Goal: Information Seeking & Learning: Understand process/instructions

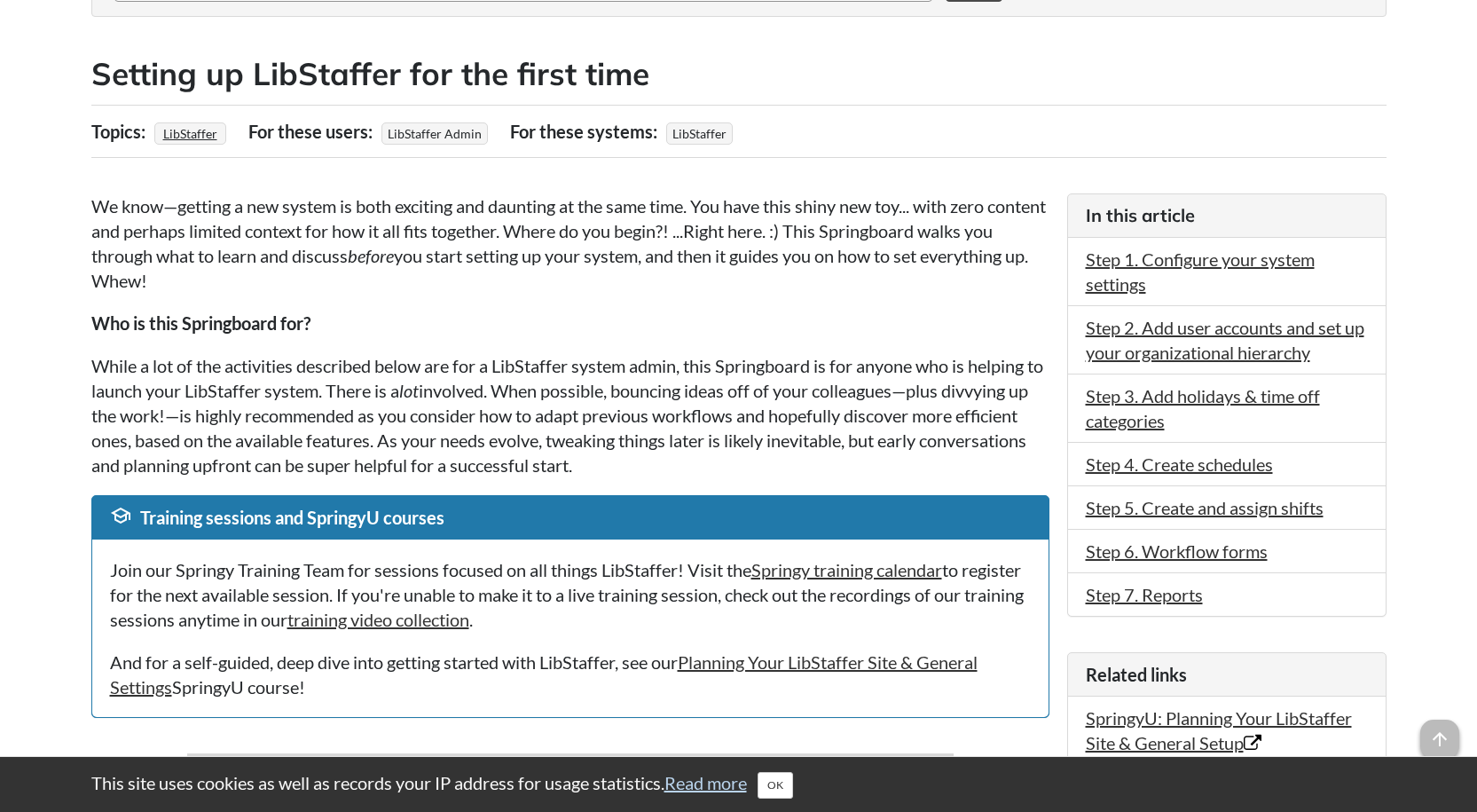
scroll to position [266, 0]
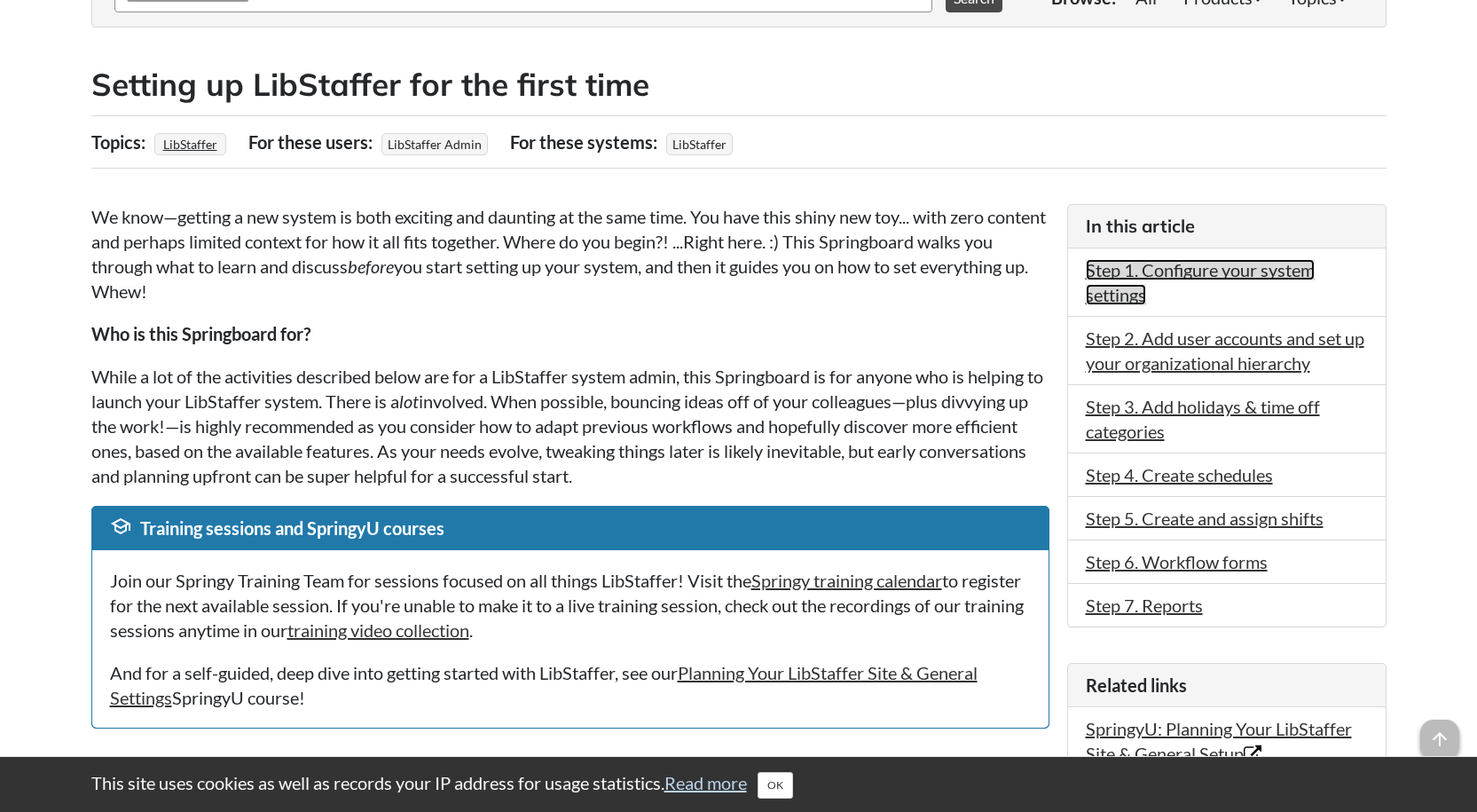
click at [1212, 269] on link "Step 1. Configure your system settings" at bounding box center [1200, 283] width 229 height 46
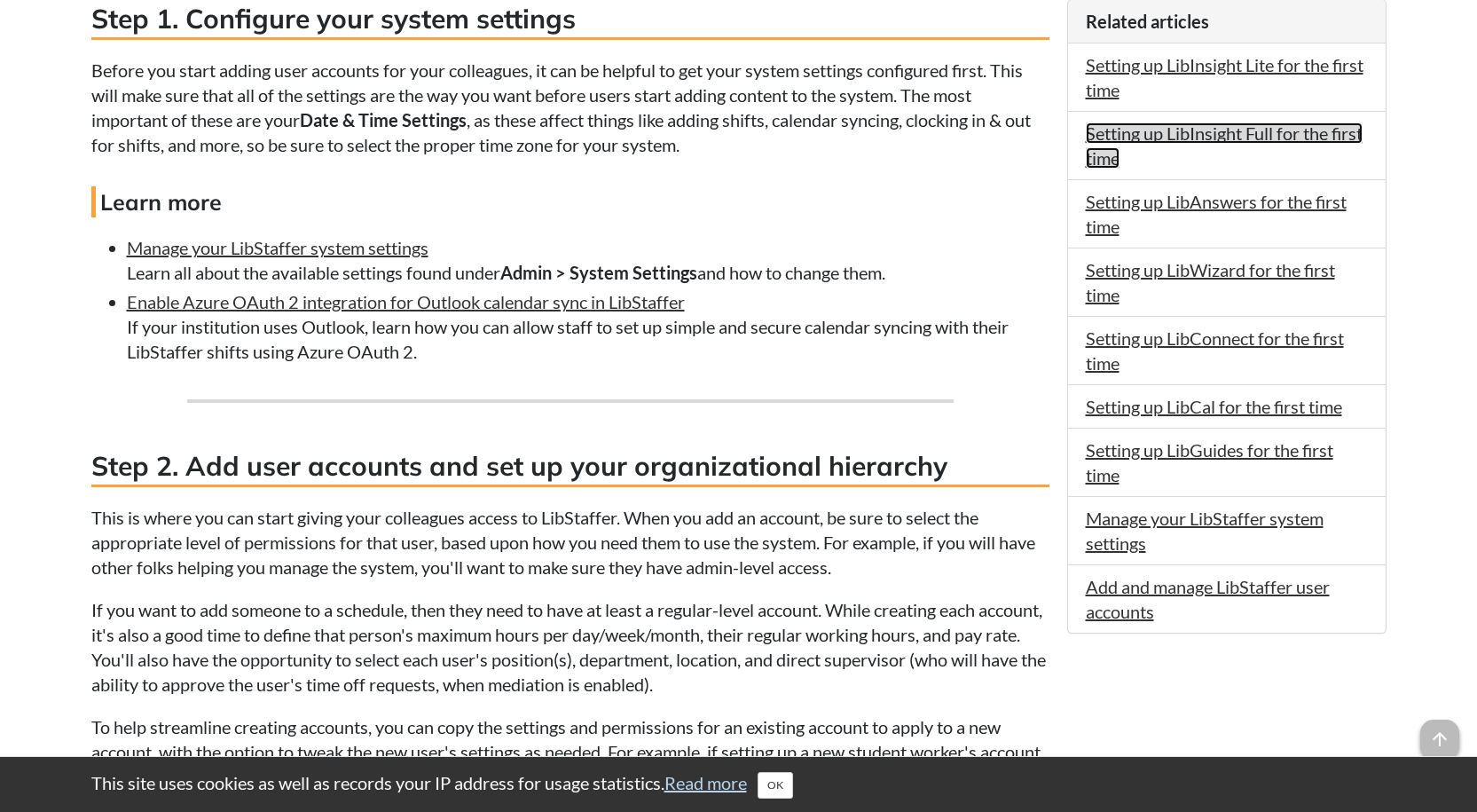
click at [1150, 128] on link "Setting up LibInsight Full for the first time" at bounding box center [1224, 146] width 277 height 46
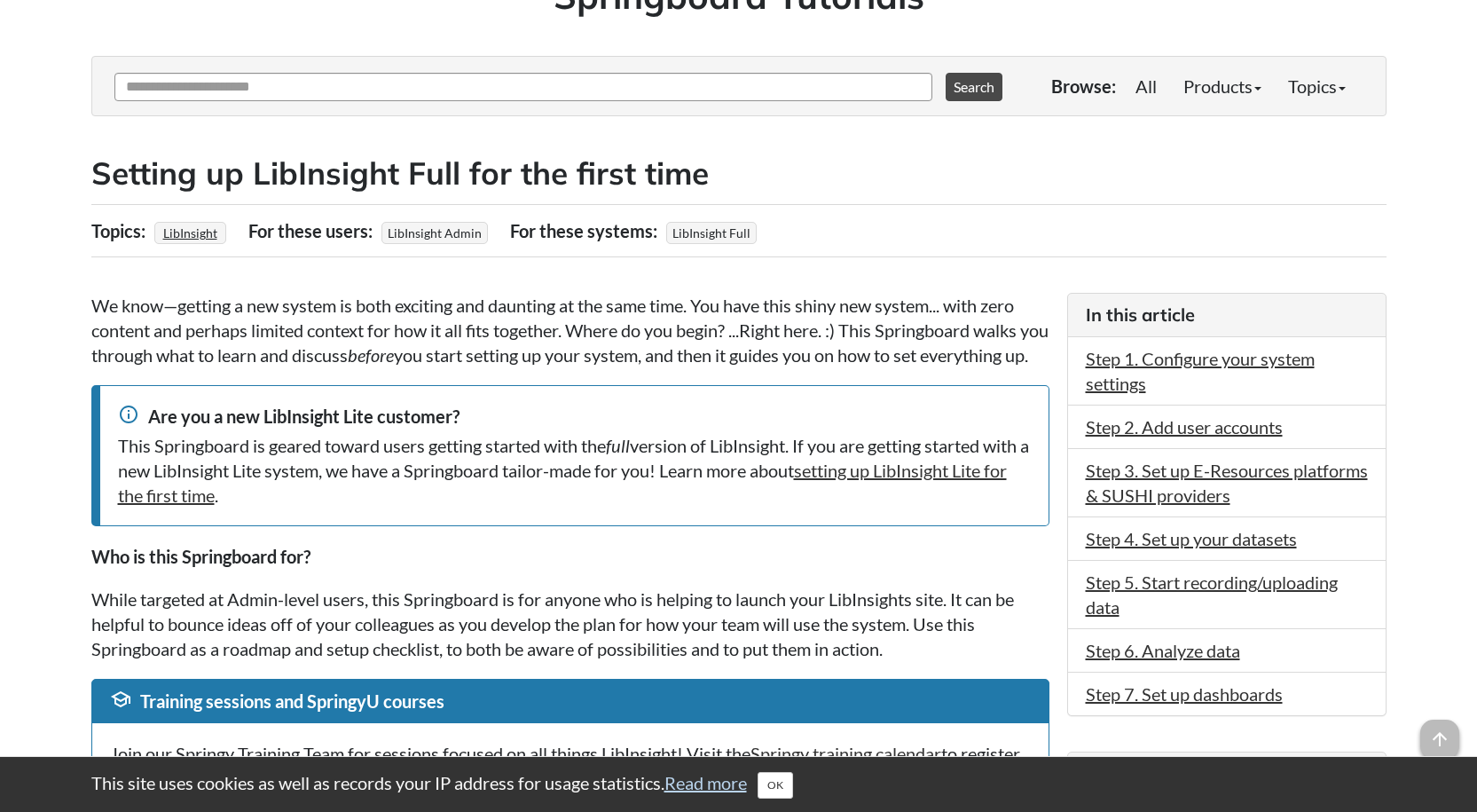
scroll to position [266, 0]
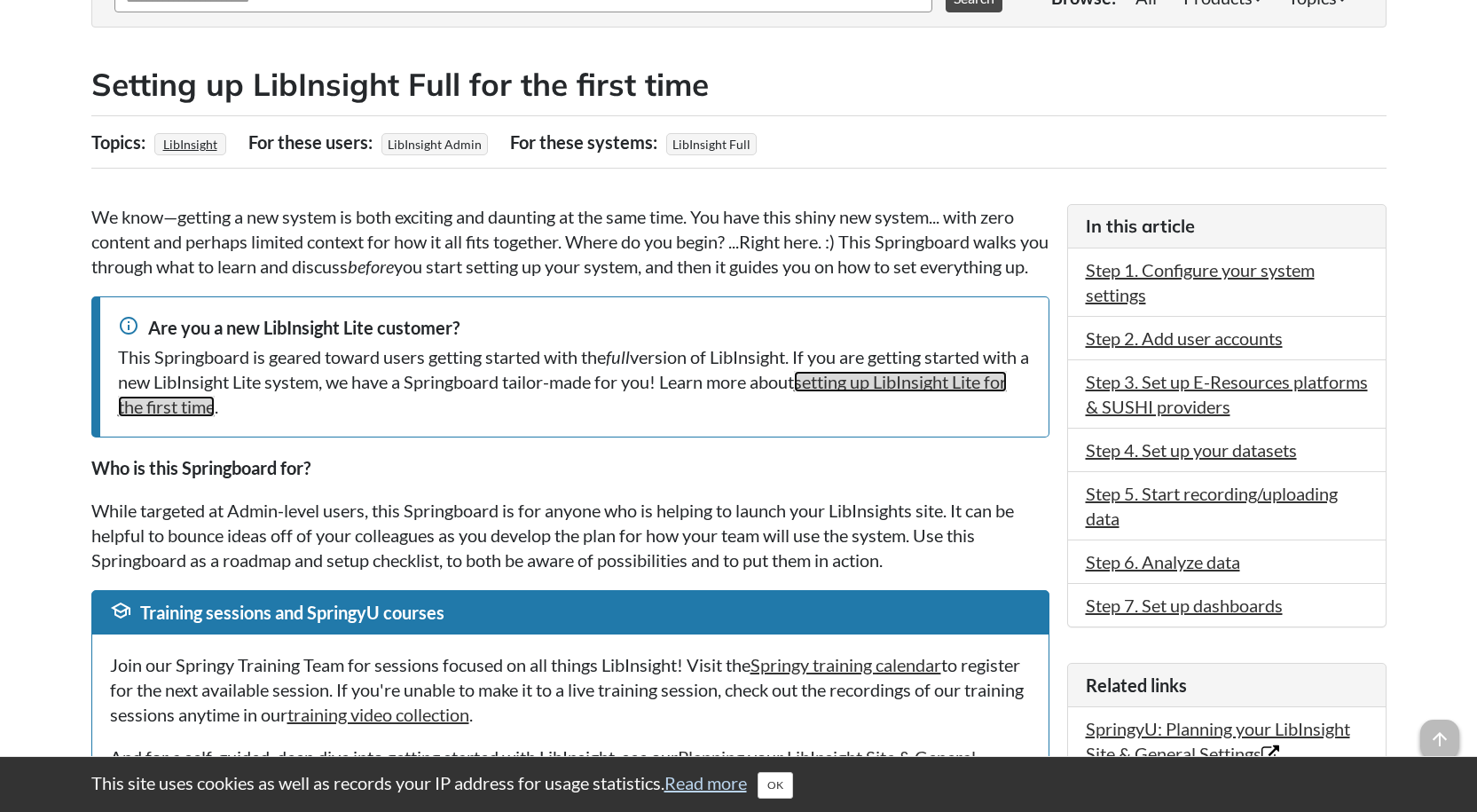
click at [921, 407] on link "setting up LibInsight Lite for the first time" at bounding box center [562, 393] width 889 height 46
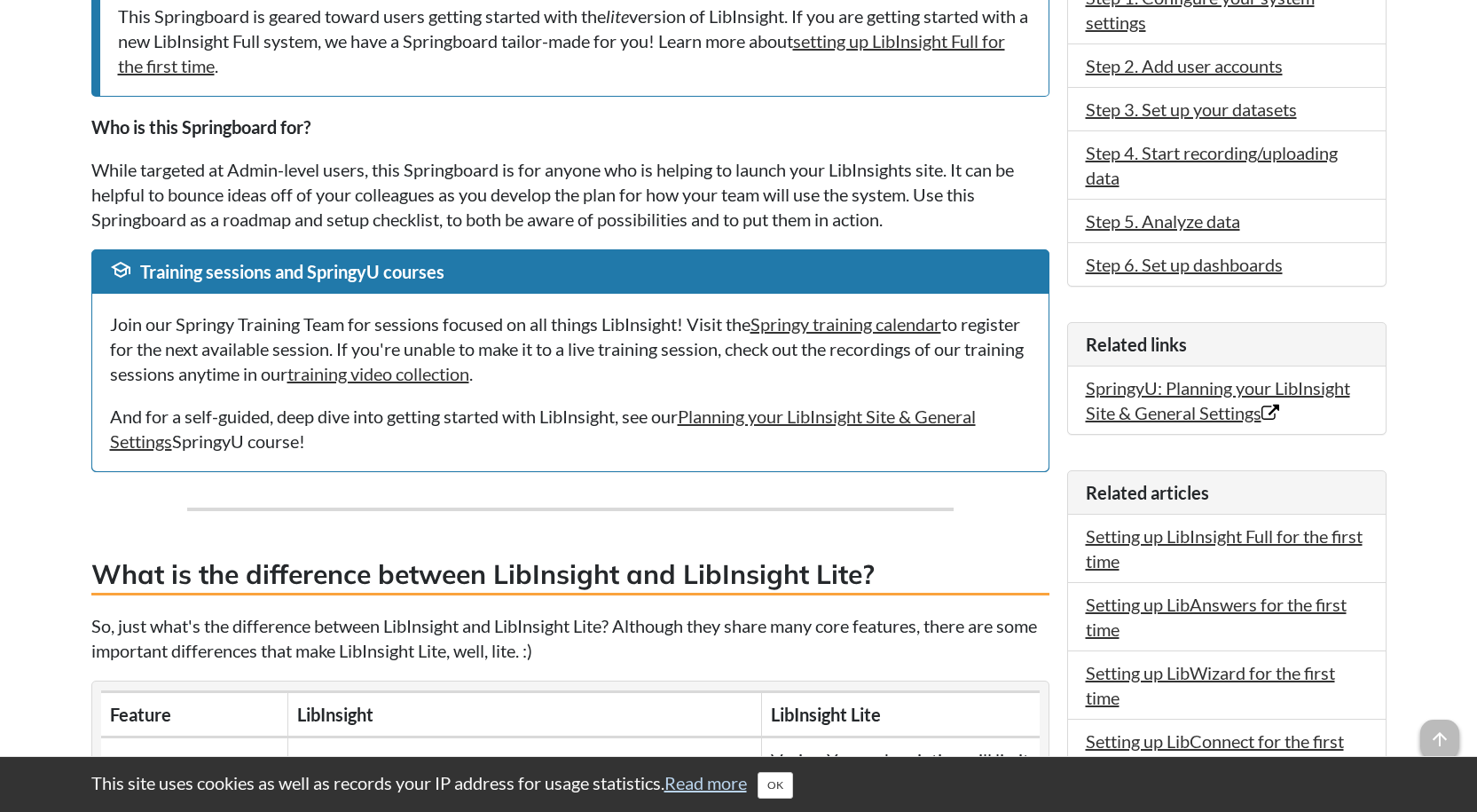
scroll to position [621, 0]
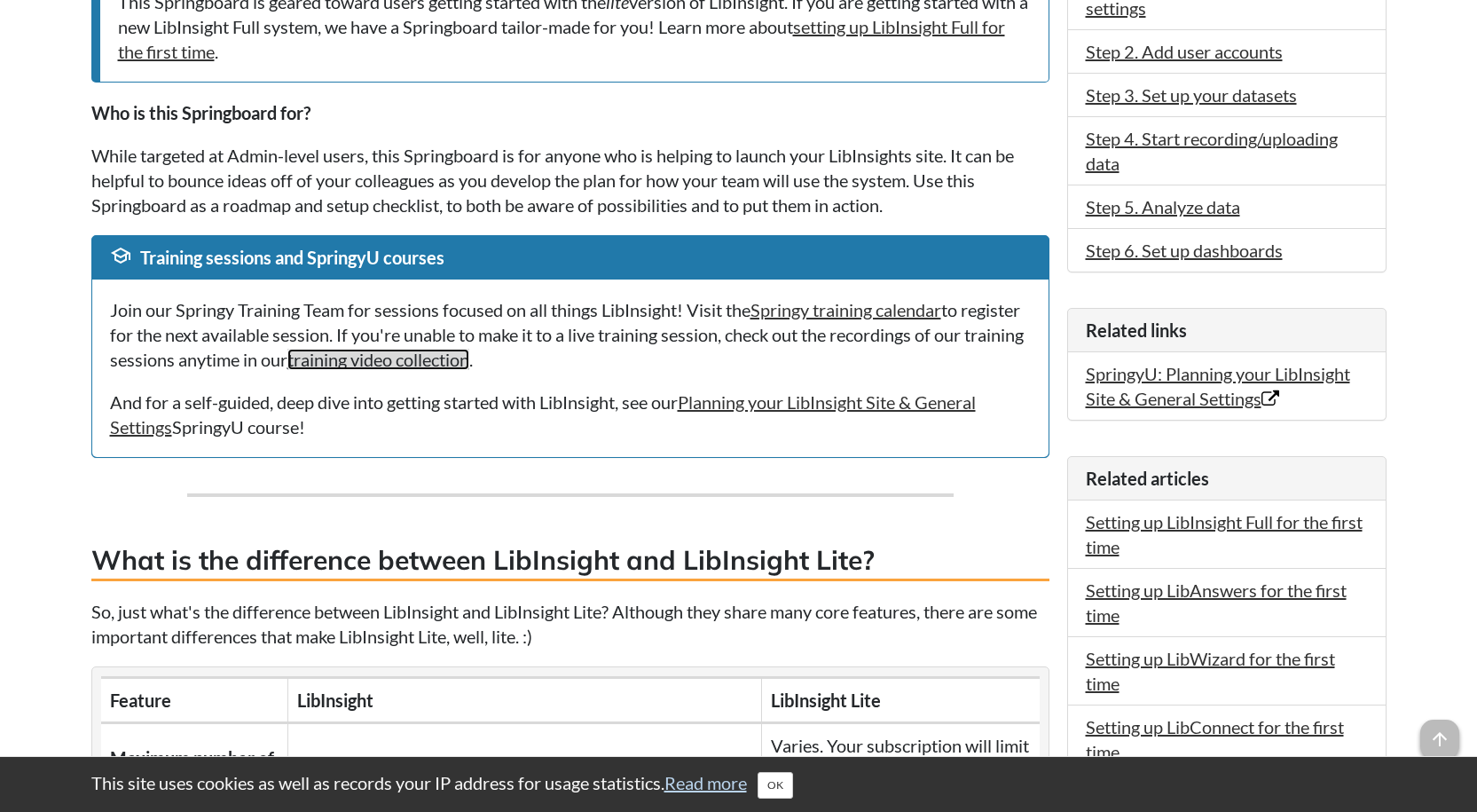
click at [470, 370] on link "training video collection" at bounding box center [378, 359] width 182 height 21
